Goal: Task Accomplishment & Management: Complete application form

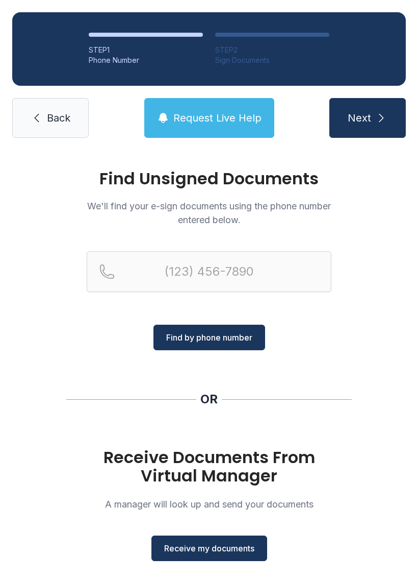
click at [47, 115] on span "Back" at bounding box center [58, 118] width 23 height 14
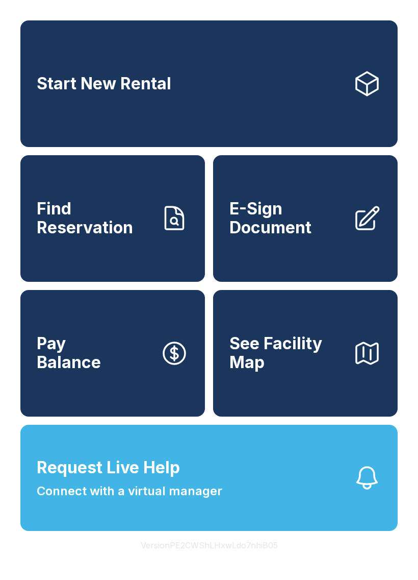
click at [272, 221] on span "E-Sign Document" at bounding box center [287, 218] width 115 height 37
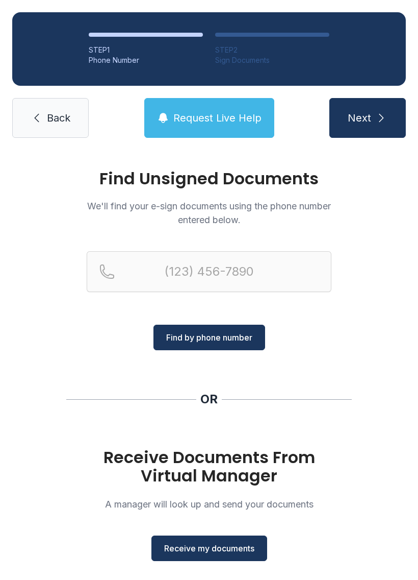
click at [224, 551] on span "Receive my documents" at bounding box center [209, 548] width 90 height 12
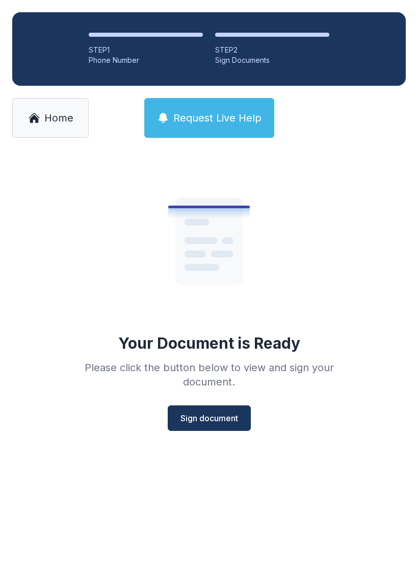
click at [228, 418] on span "Sign document" at bounding box center [210, 418] width 58 height 12
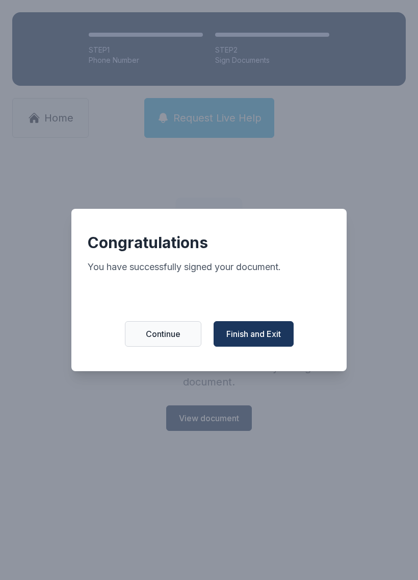
click at [263, 331] on button "Finish and Exit" at bounding box center [254, 334] width 80 height 26
